Goal: Task Accomplishment & Management: Use online tool/utility

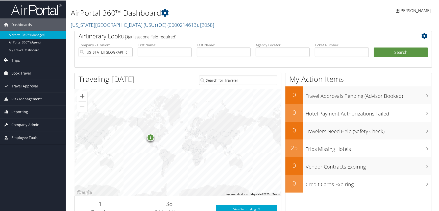
click at [24, 58] on link "Trips" at bounding box center [33, 60] width 66 height 13
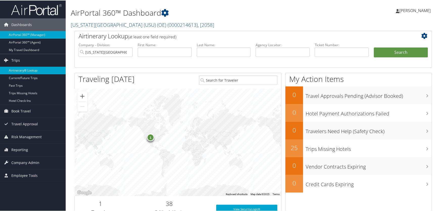
click at [30, 72] on link "Airtinerary® Lookup" at bounding box center [33, 70] width 66 height 8
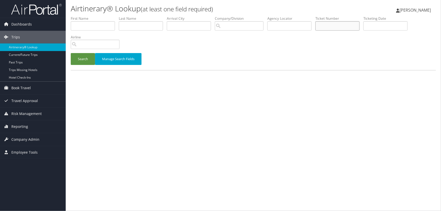
click at [325, 26] on input "text" at bounding box center [337, 25] width 44 height 9
paste input "8900897764858"
type input "8900897764858"
click at [71, 53] on button "Search" at bounding box center [83, 59] width 24 height 12
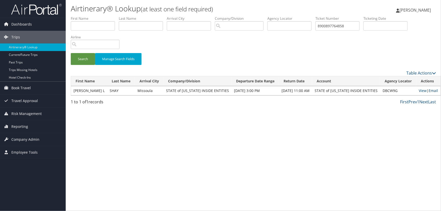
click at [428, 91] on link "Email" at bounding box center [432, 90] width 9 height 5
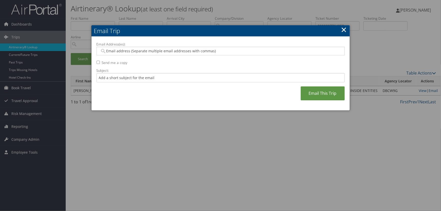
click at [191, 54] on div at bounding box center [220, 51] width 248 height 9
type input "lfry"
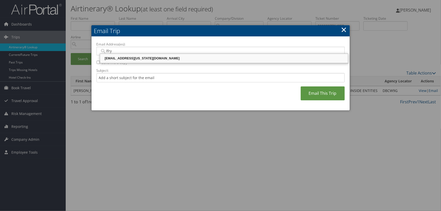
click at [132, 58] on div "LFRYE@UTAH.GOV" at bounding box center [224, 58] width 246 height 5
type input "LFRYE@UTAH.GOV"
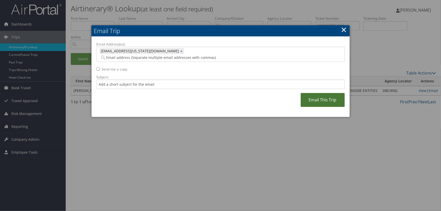
click at [331, 93] on link "Email This Trip" at bounding box center [322, 100] width 44 height 14
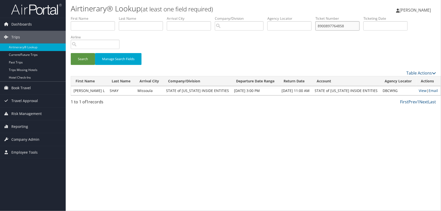
drag, startPoint x: 312, startPoint y: 24, endPoint x: 201, endPoint y: 37, distance: 111.4
click at [208, 16] on ul "First Name Last Name Departure City Arrival City Company/Division Airport/City …" at bounding box center [253, 16] width 365 height 0
paste input "309493"
type input "8900897309493"
click at [81, 60] on button "Search" at bounding box center [83, 59] width 24 height 12
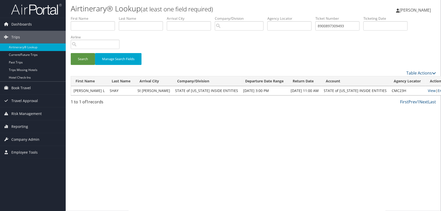
click at [437, 89] on link "Email" at bounding box center [441, 90] width 9 height 5
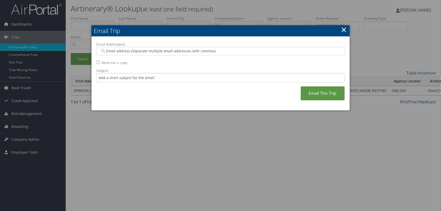
click at [123, 48] on input "Email Address(es):" at bounding box center [220, 50] width 241 height 5
type input "lfry"
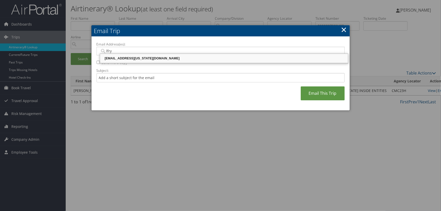
click at [127, 60] on div "LFRYE@UTAH.GOV" at bounding box center [224, 58] width 246 height 5
type input "LFRYE@UTAH.GOV"
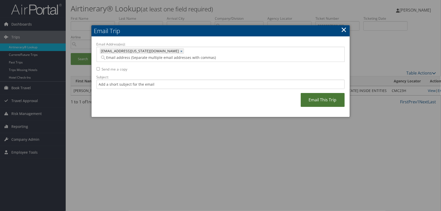
click at [321, 96] on link "Email This Trip" at bounding box center [322, 100] width 44 height 14
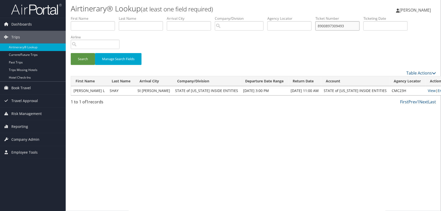
drag, startPoint x: 348, startPoint y: 26, endPoint x: 223, endPoint y: 28, distance: 125.0
click at [225, 16] on ul "First Name Last Name Departure City Arrival City Company/Division Airport/City …" at bounding box center [253, 16] width 365 height 0
paste input "4632"
type input "8900897304632"
click at [79, 60] on button "Search" at bounding box center [83, 59] width 24 height 12
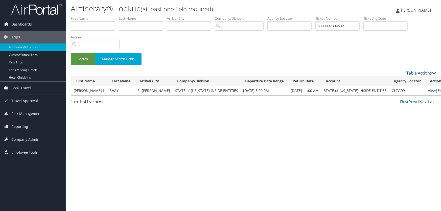
click at [437, 89] on link "Email" at bounding box center [441, 90] width 9 height 5
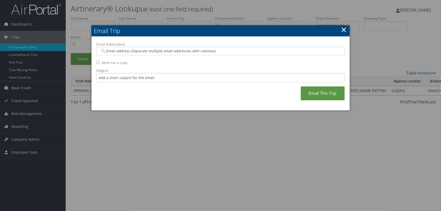
click at [151, 51] on input "Email Address(es):" at bounding box center [220, 50] width 241 height 5
type input "lf"
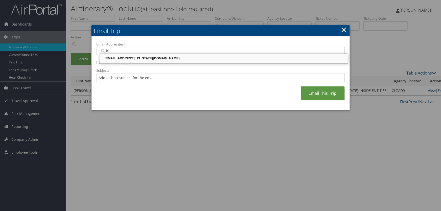
click at [132, 58] on div "LFRYE@UTAH.GOV" at bounding box center [224, 58] width 246 height 5
type input "LFRYE@UTAH.GOV"
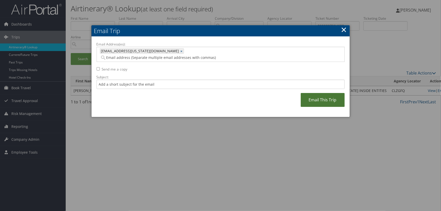
click at [324, 93] on link "Email This Trip" at bounding box center [322, 100] width 44 height 14
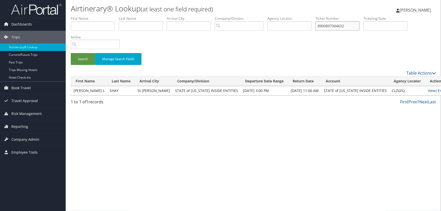
drag, startPoint x: 350, startPoint y: 25, endPoint x: 113, endPoint y: 27, distance: 237.1
click at [118, 16] on ul "First Name Last Name Departure City Arrival City Company/Division Airport/City …" at bounding box center [253, 16] width 365 height 0
paste input "9486"
type input "8900897309486"
click at [81, 59] on button "Search" at bounding box center [83, 59] width 24 height 12
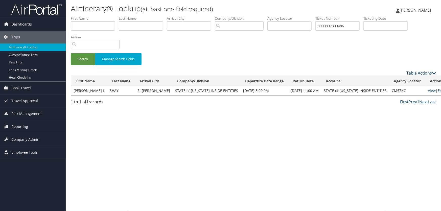
click at [437, 91] on link "Email" at bounding box center [441, 90] width 9 height 5
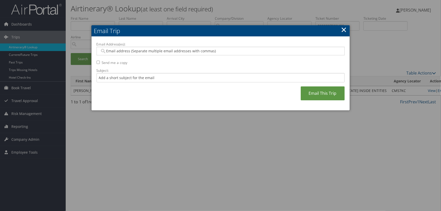
click at [121, 52] on input "Email Address(es):" at bounding box center [220, 50] width 241 height 5
type input "lfry"
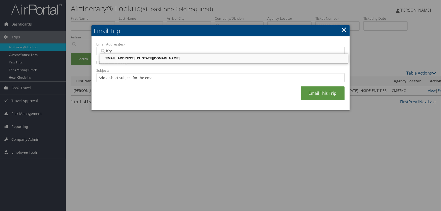
click at [125, 58] on div "LFRYE@UTAH.GOV" at bounding box center [224, 58] width 246 height 5
type input "LFRYE@UTAH.GOV"
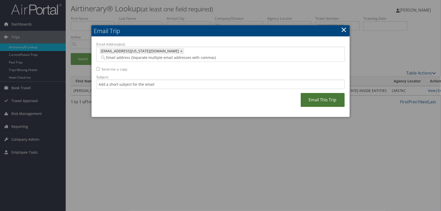
click at [335, 94] on link "Email This Trip" at bounding box center [322, 100] width 44 height 14
